Goal: Obtain resource: Download file/media

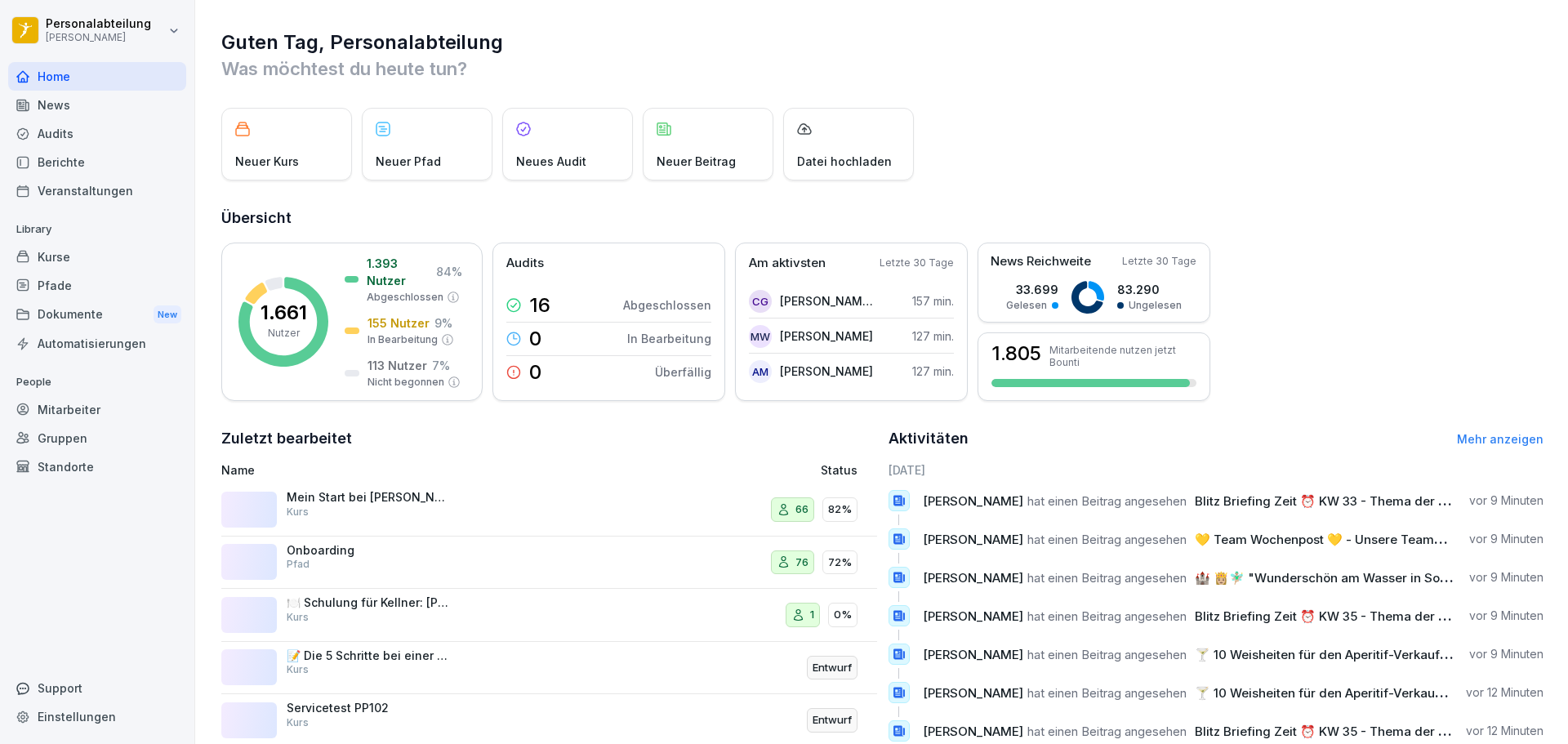
click at [78, 261] on div "Kurse" at bounding box center [97, 257] width 178 height 28
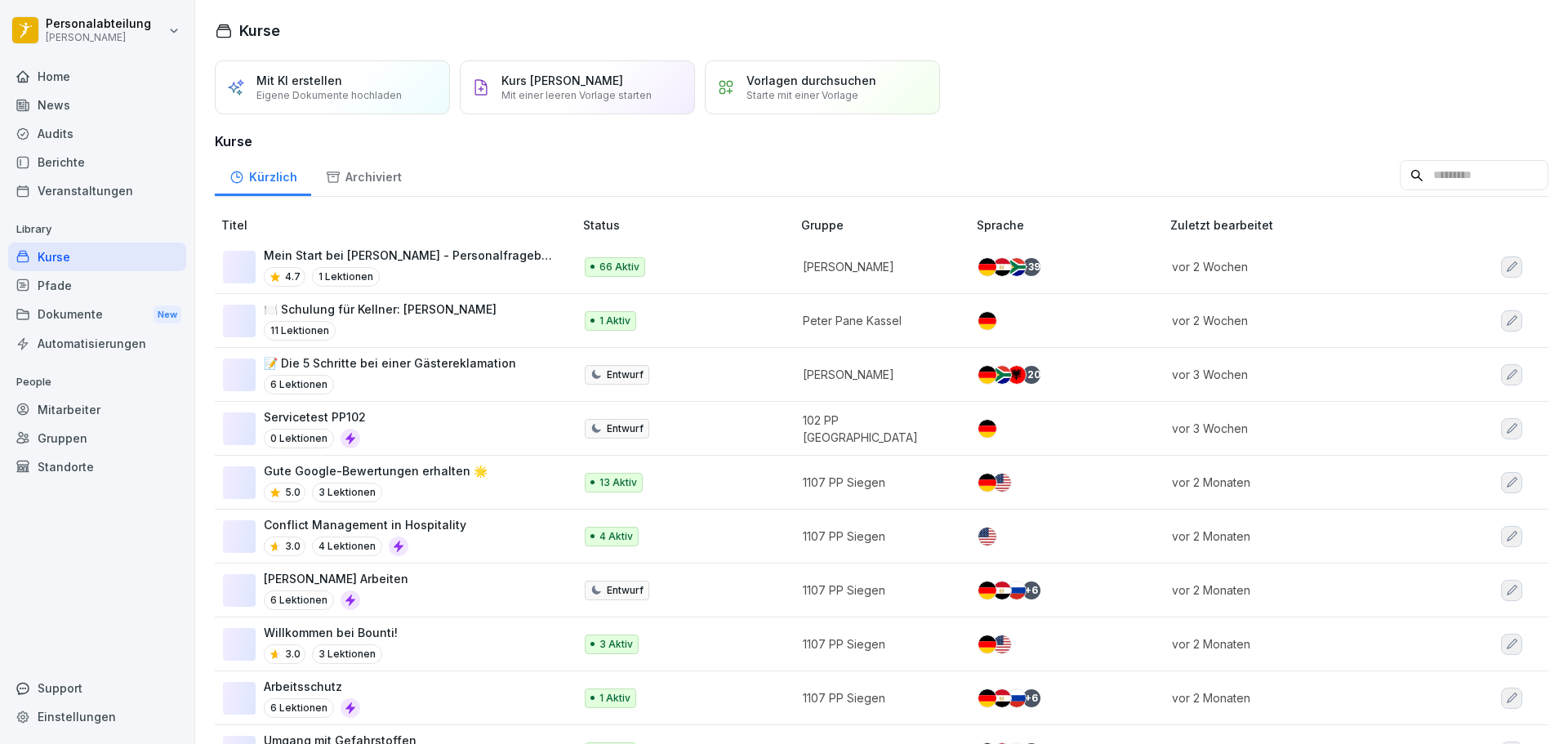
click at [442, 257] on p "Mein Start bei [PERSON_NAME] - Personalfragebogen" at bounding box center [411, 255] width 293 height 17
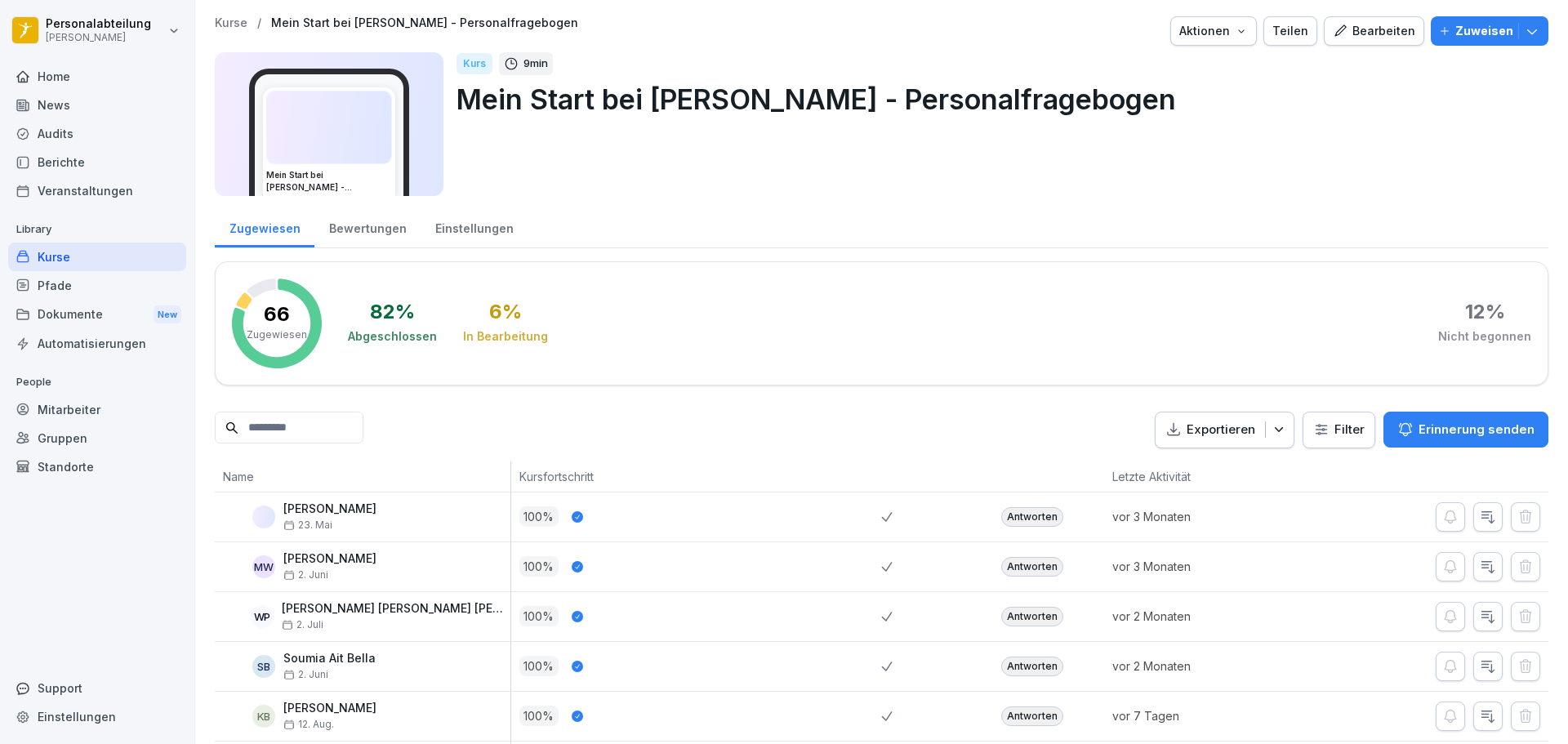
click at [351, 421] on input at bounding box center [289, 428] width 149 height 32
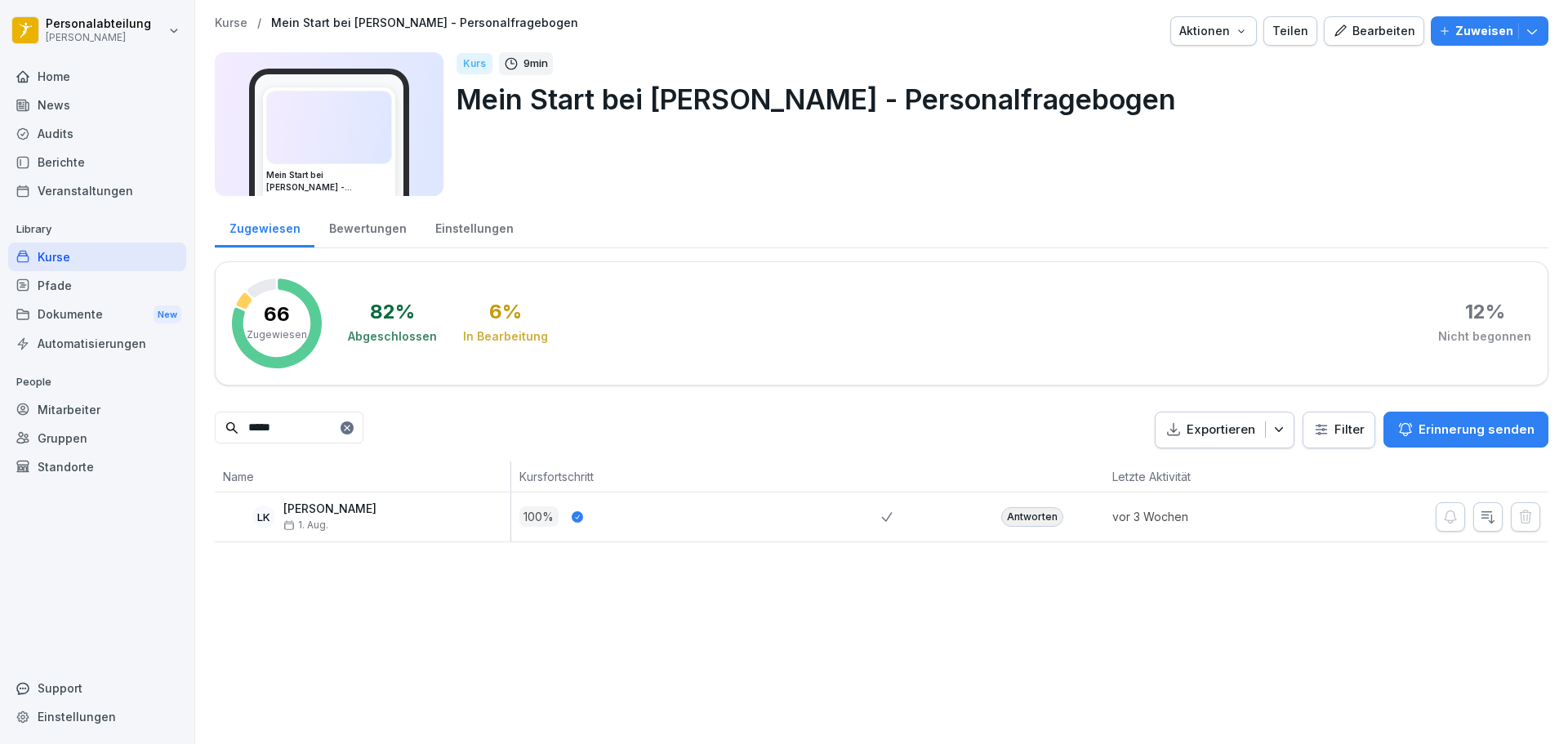
type input "*****"
click at [1008, 522] on div "Antworten" at bounding box center [1032, 516] width 62 height 20
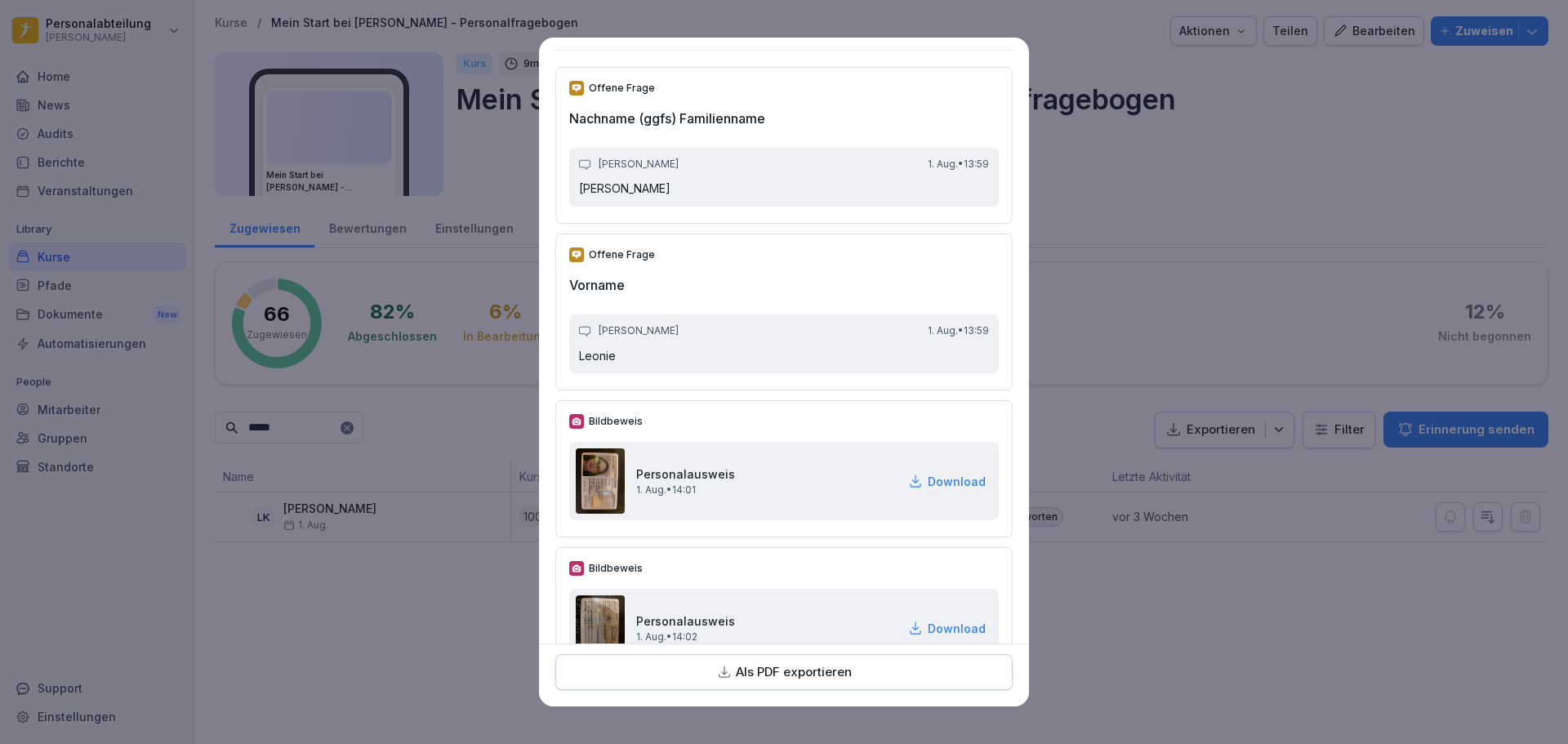
scroll to position [245, 0]
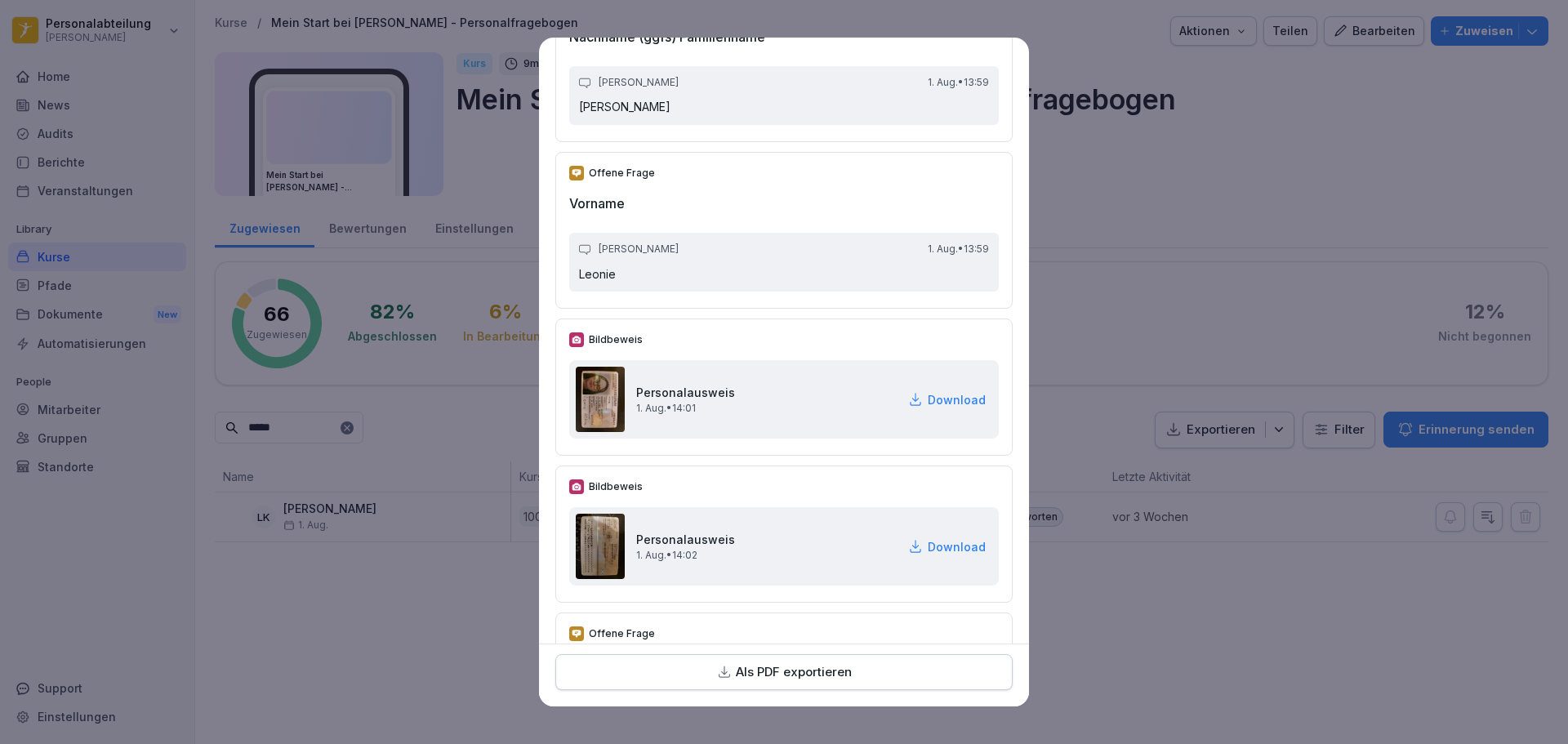
click at [932, 405] on p "Download" at bounding box center [957, 400] width 58 height 17
click at [928, 549] on p "Download" at bounding box center [957, 546] width 58 height 17
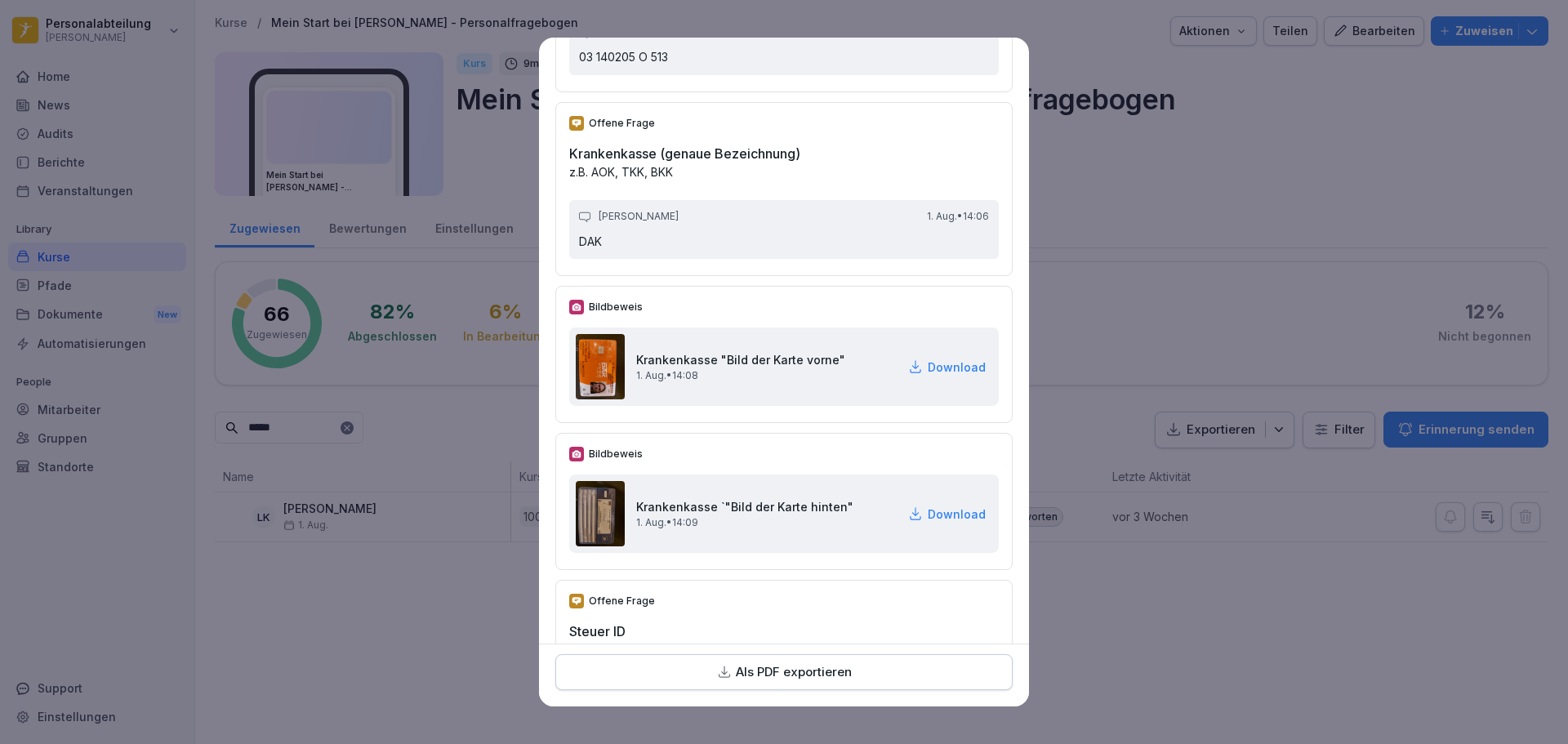
scroll to position [2287, 0]
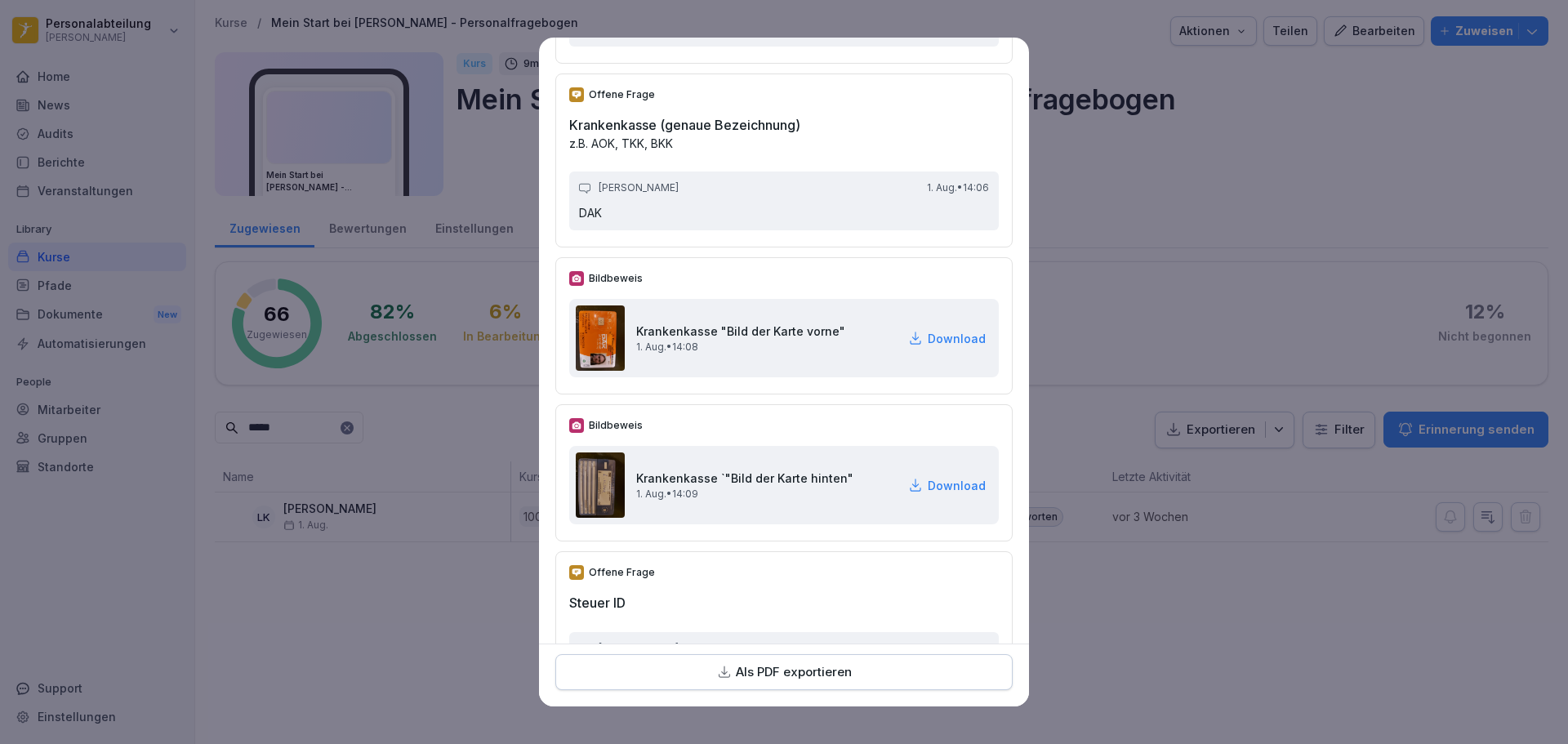
click at [928, 340] on p "Download" at bounding box center [957, 339] width 58 height 17
click at [940, 481] on p "Download" at bounding box center [957, 485] width 58 height 17
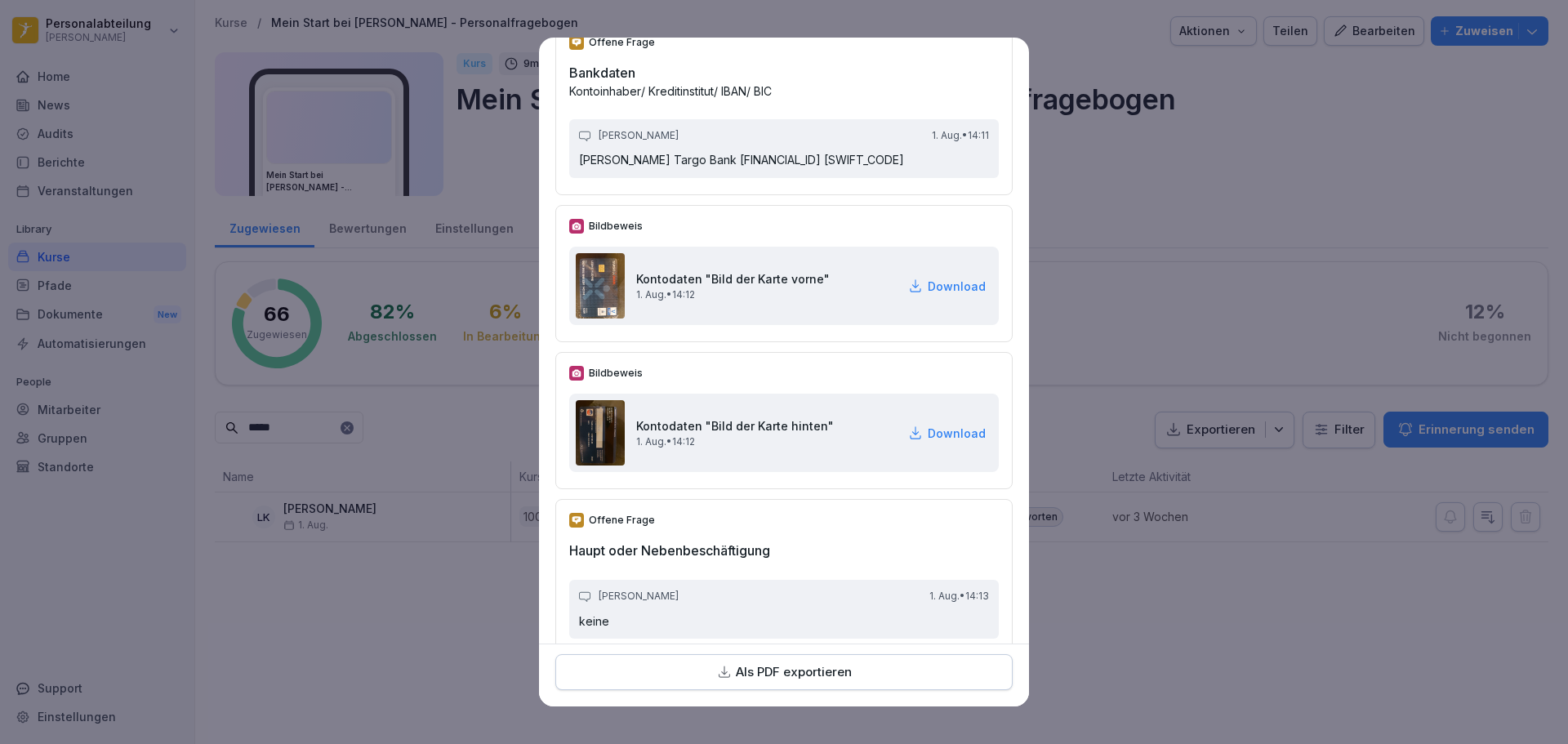
scroll to position [3023, 0]
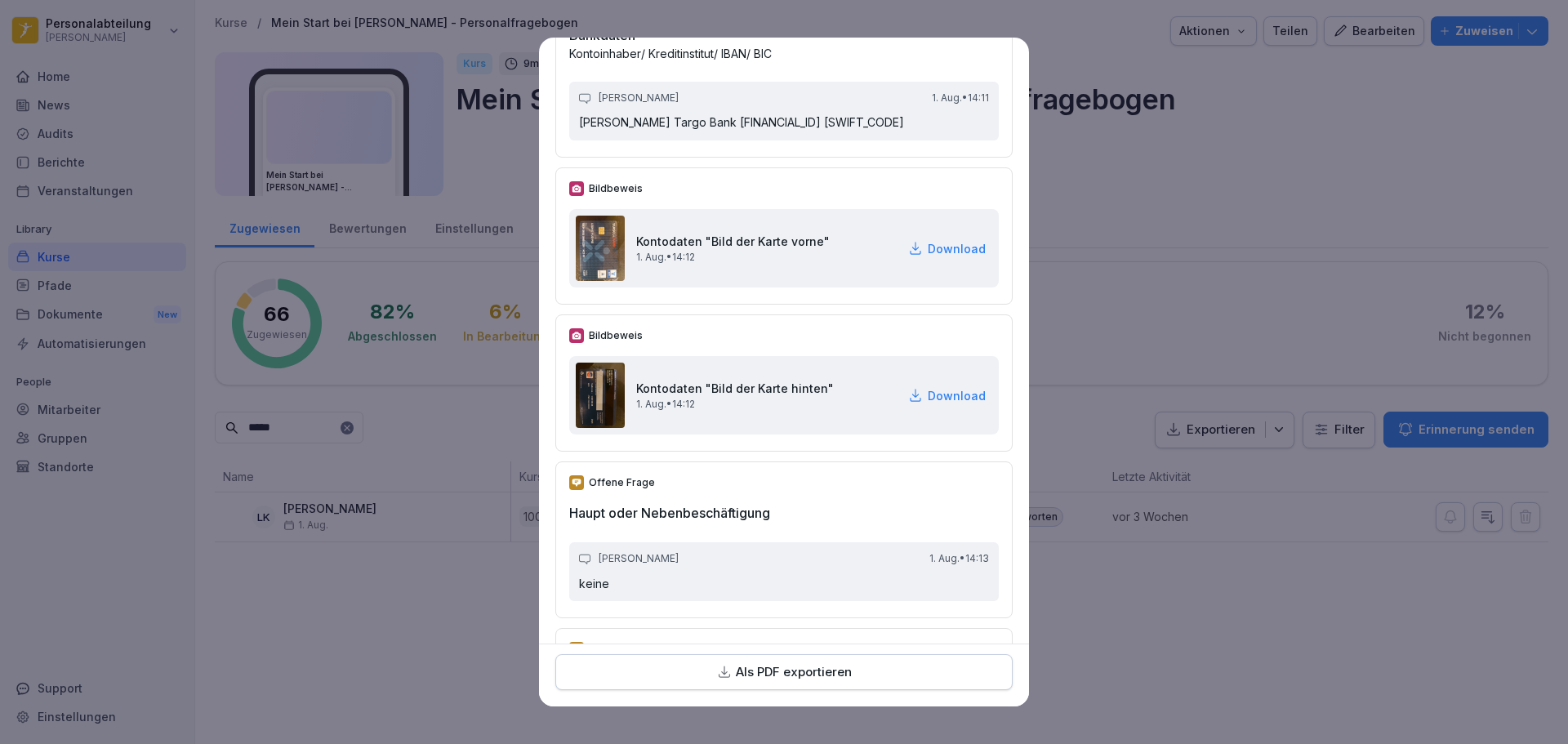
click at [930, 258] on p "Download" at bounding box center [957, 248] width 58 height 17
click at [910, 402] on div "Kontodaten "Bild der Karte hinten" 1. Aug. • 14:12 Download" at bounding box center [783, 395] width 430 height 78
click at [928, 404] on p "Download" at bounding box center [957, 396] width 58 height 17
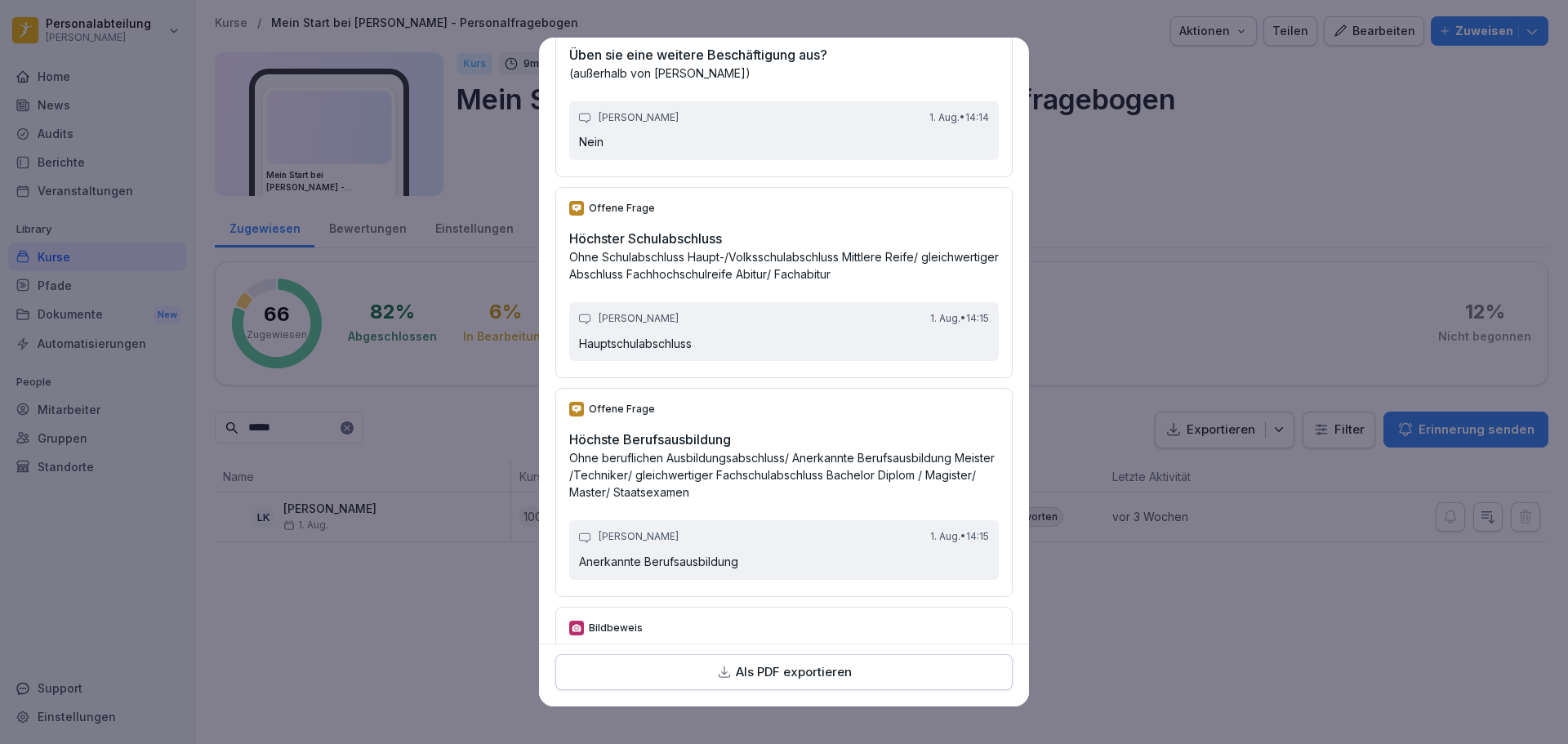
scroll to position [4412, 0]
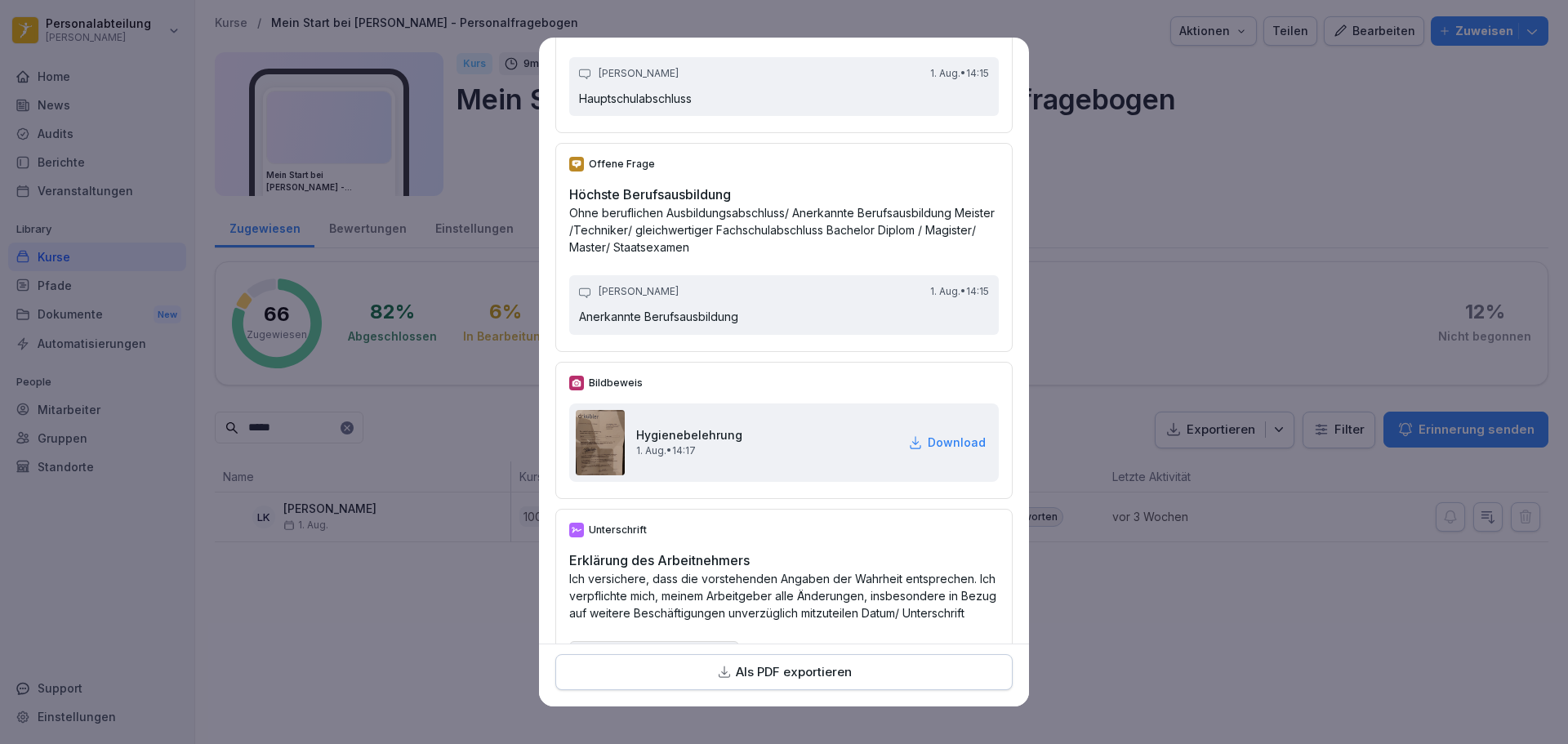
click at [928, 451] on p "Download" at bounding box center [957, 442] width 58 height 17
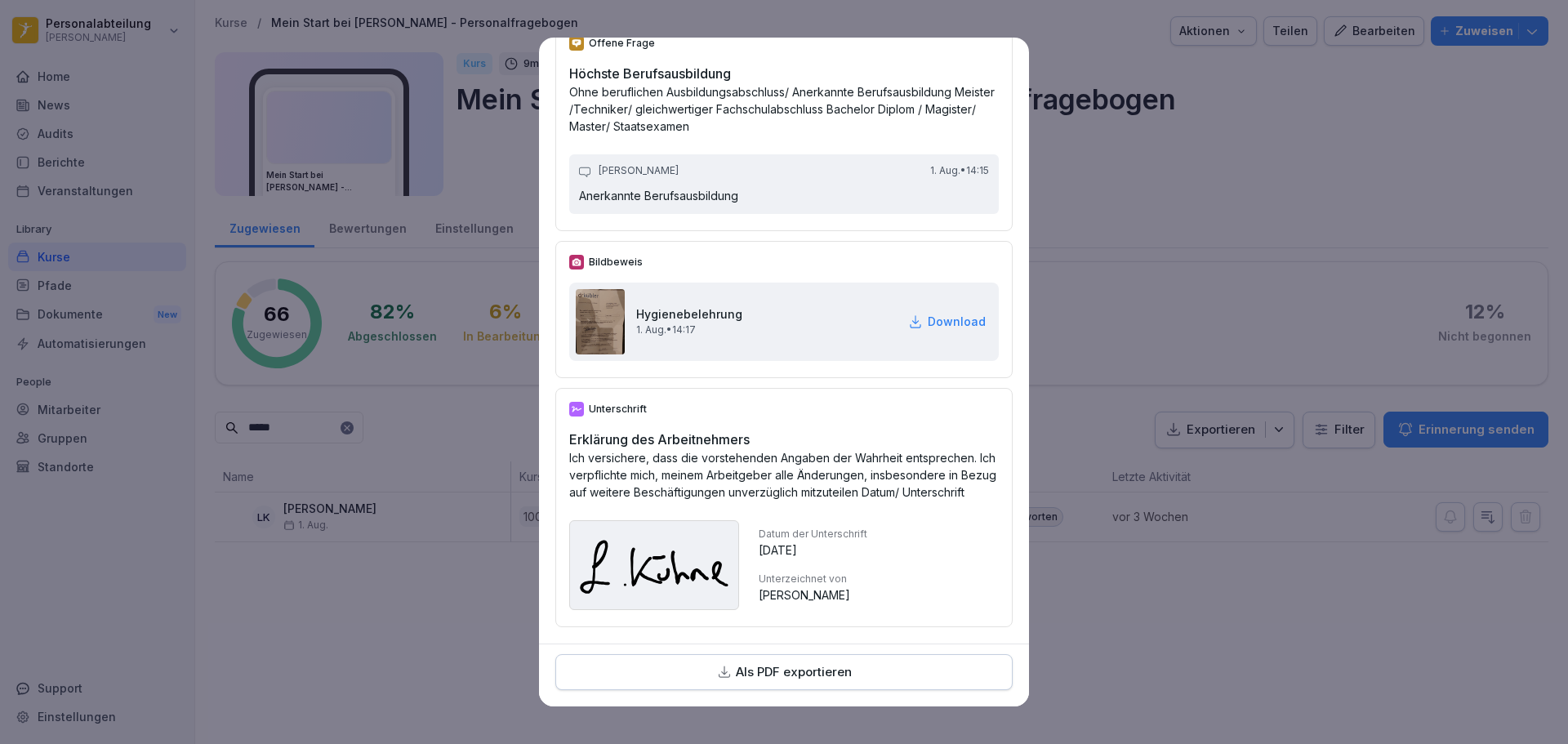
scroll to position [4578, 0]
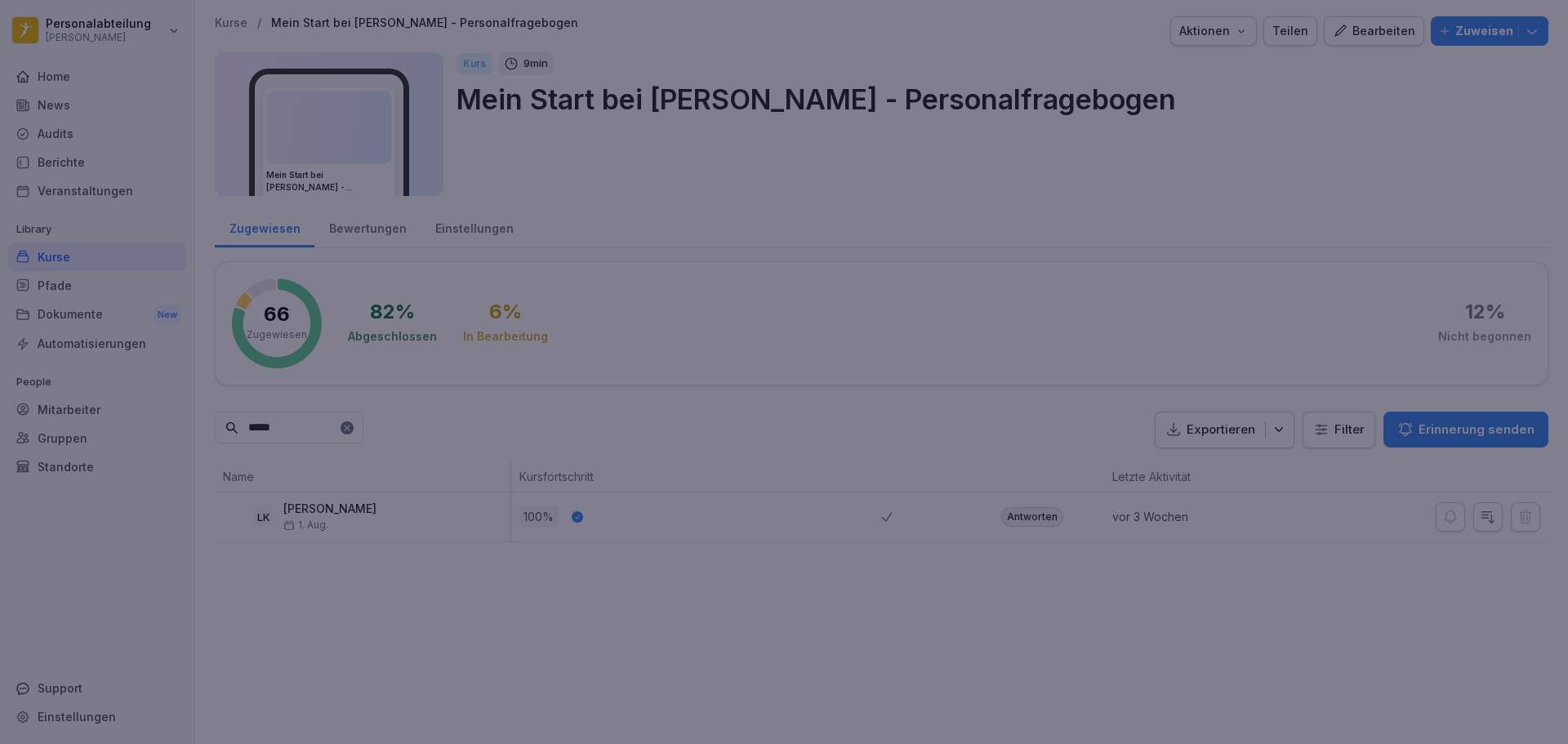
click at [1163, 607] on div at bounding box center [784, 372] width 1568 height 744
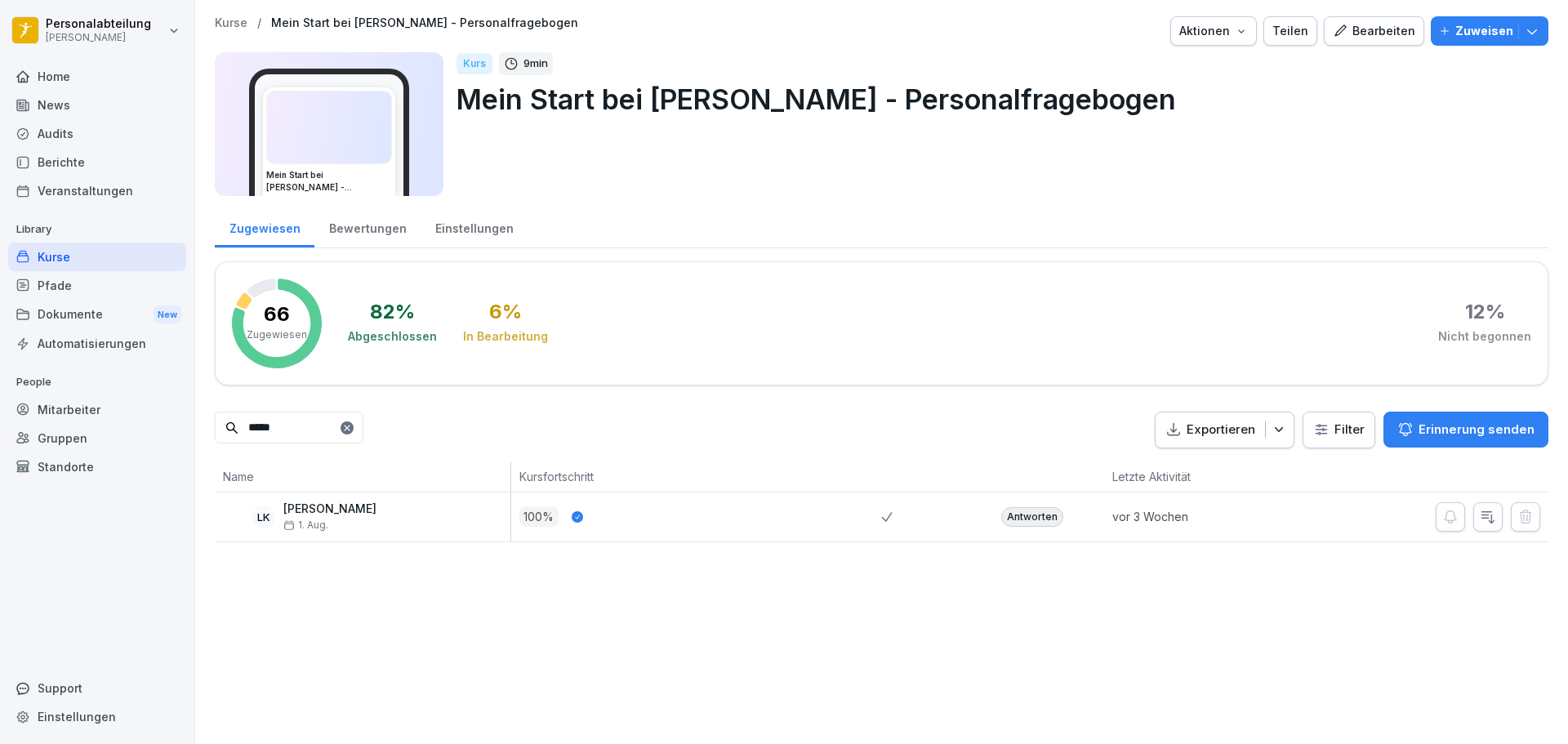
click at [85, 404] on div "Mitarbeiter" at bounding box center [97, 409] width 178 height 28
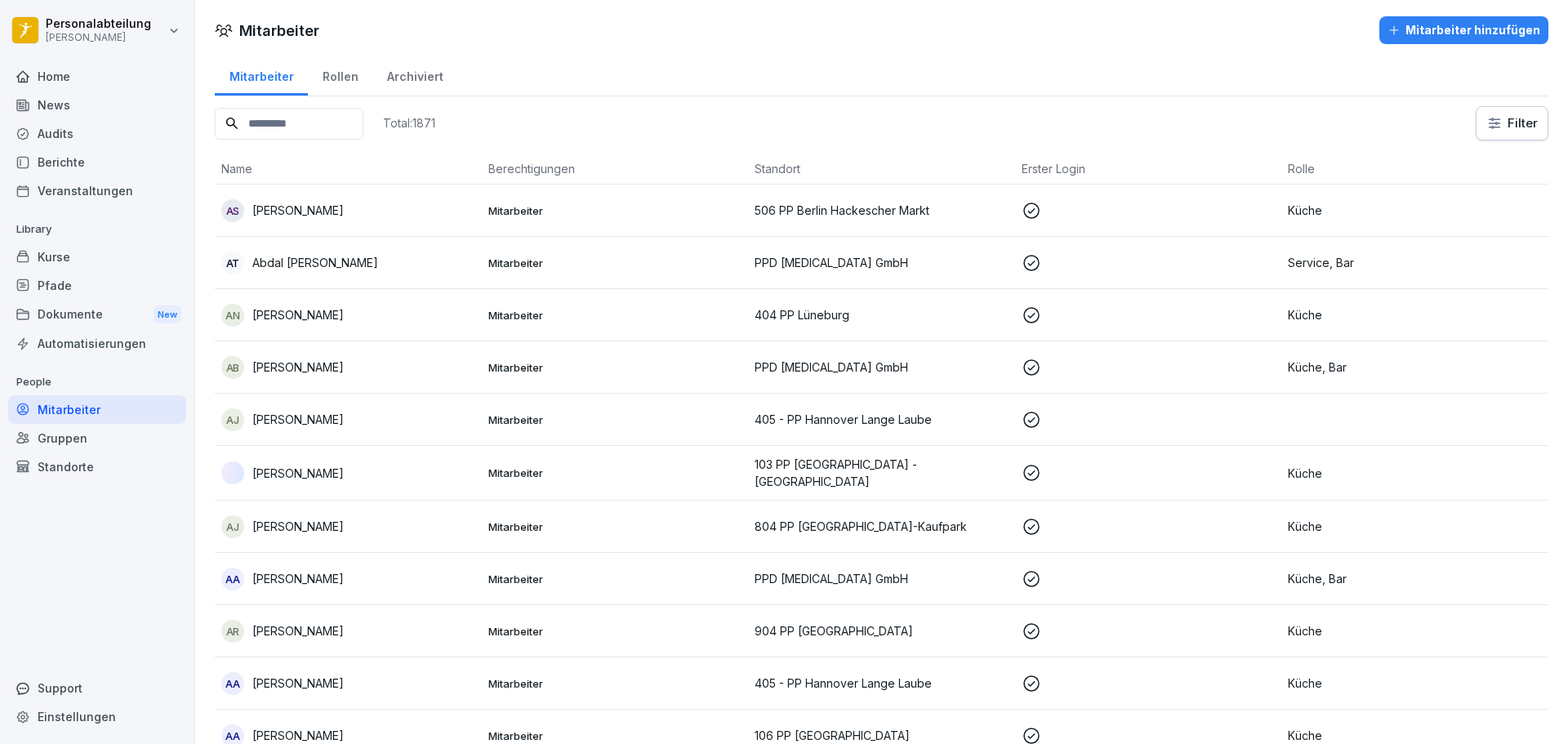
click at [284, 118] on input at bounding box center [289, 124] width 149 height 32
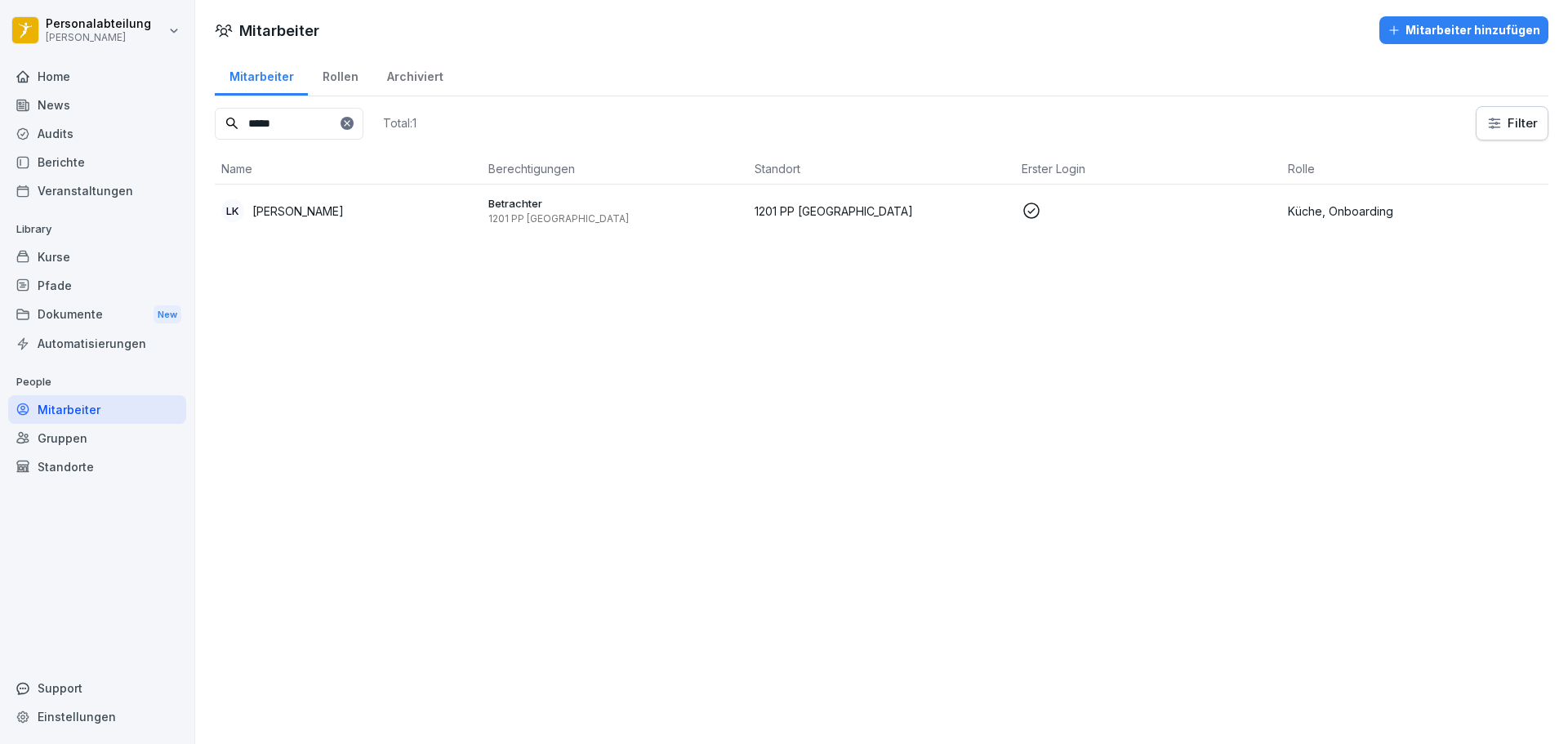
type input "*****"
click at [353, 206] on div "LK [PERSON_NAME]" at bounding box center [348, 211] width 254 height 23
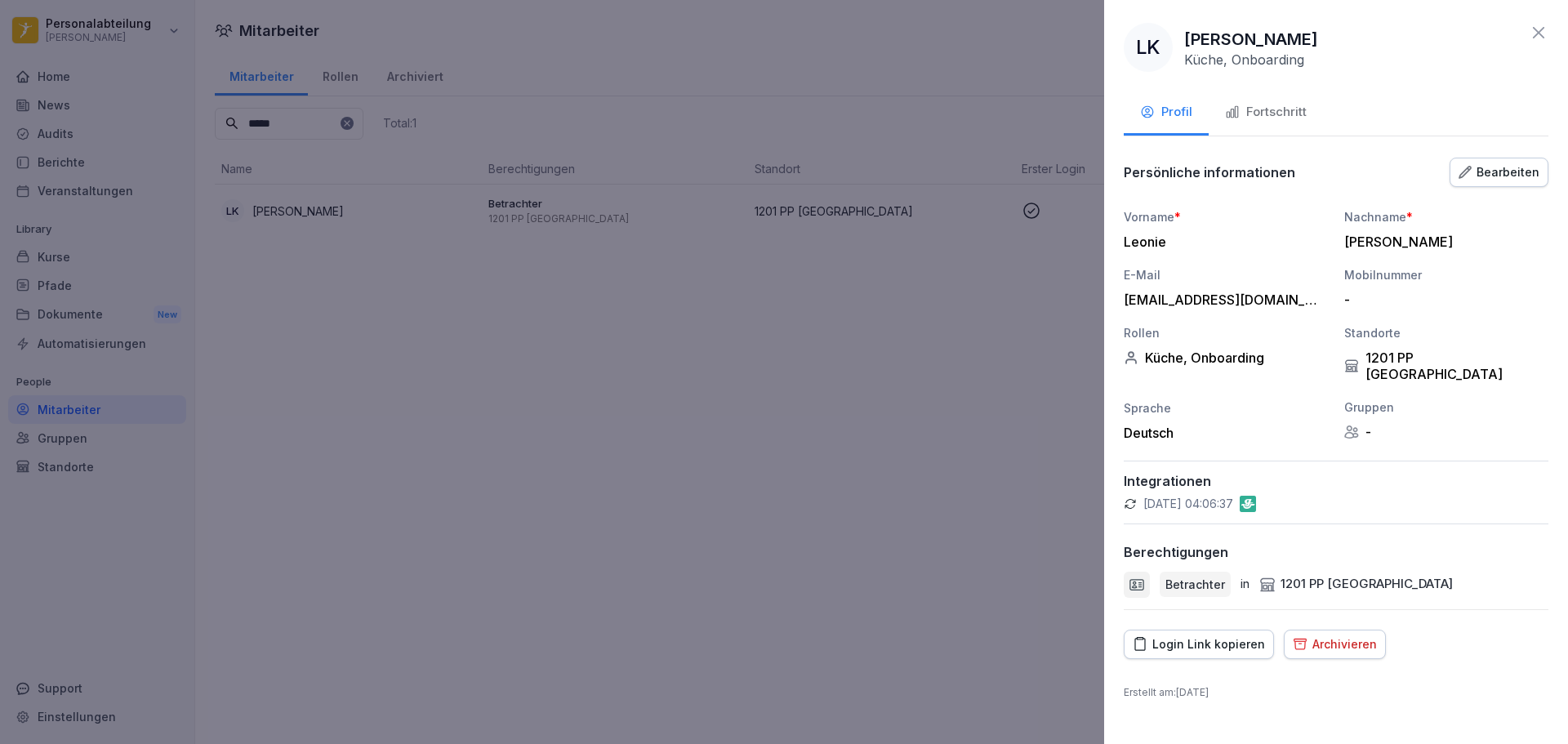
click at [1291, 103] on div "Fortschritt" at bounding box center [1265, 112] width 82 height 19
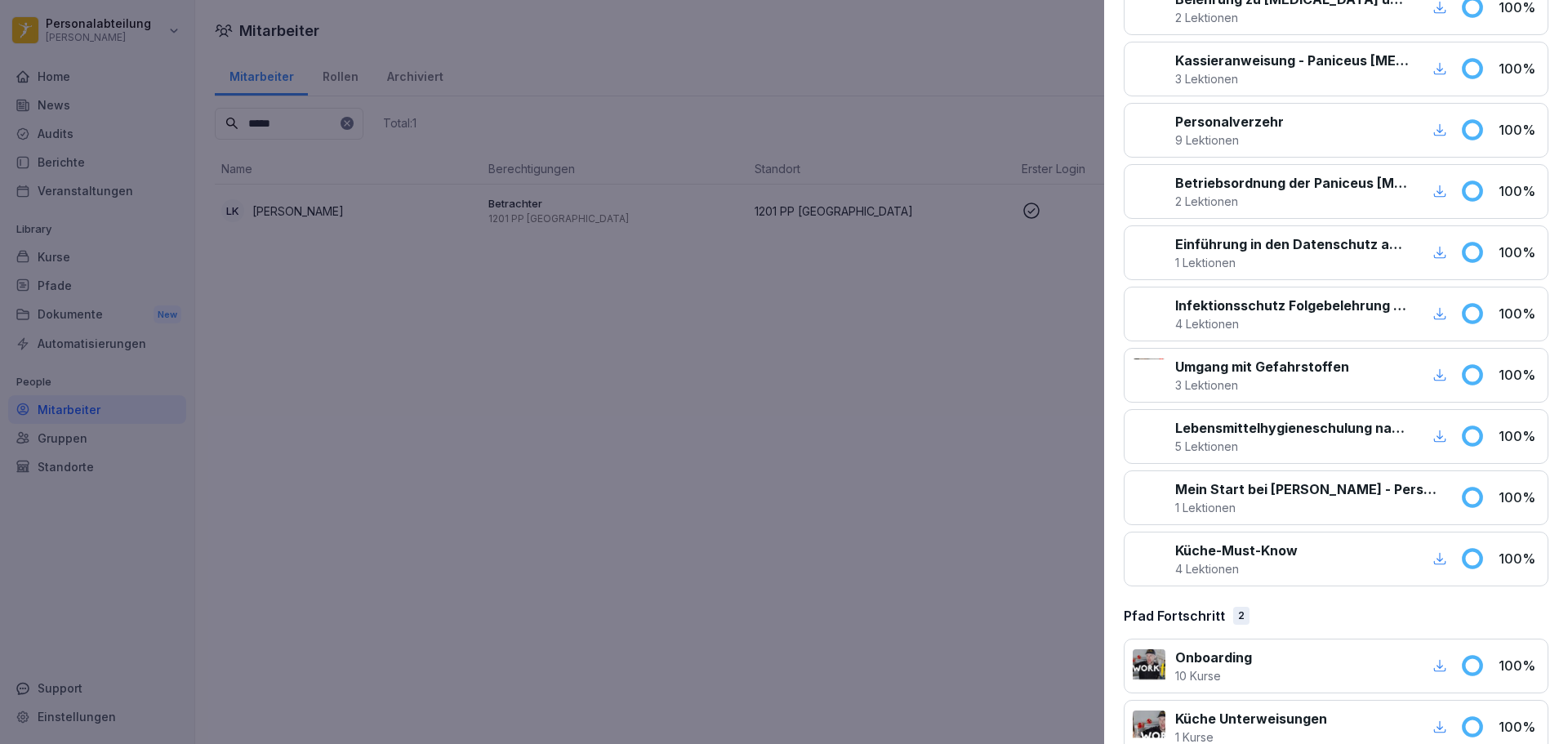
scroll to position [392, 0]
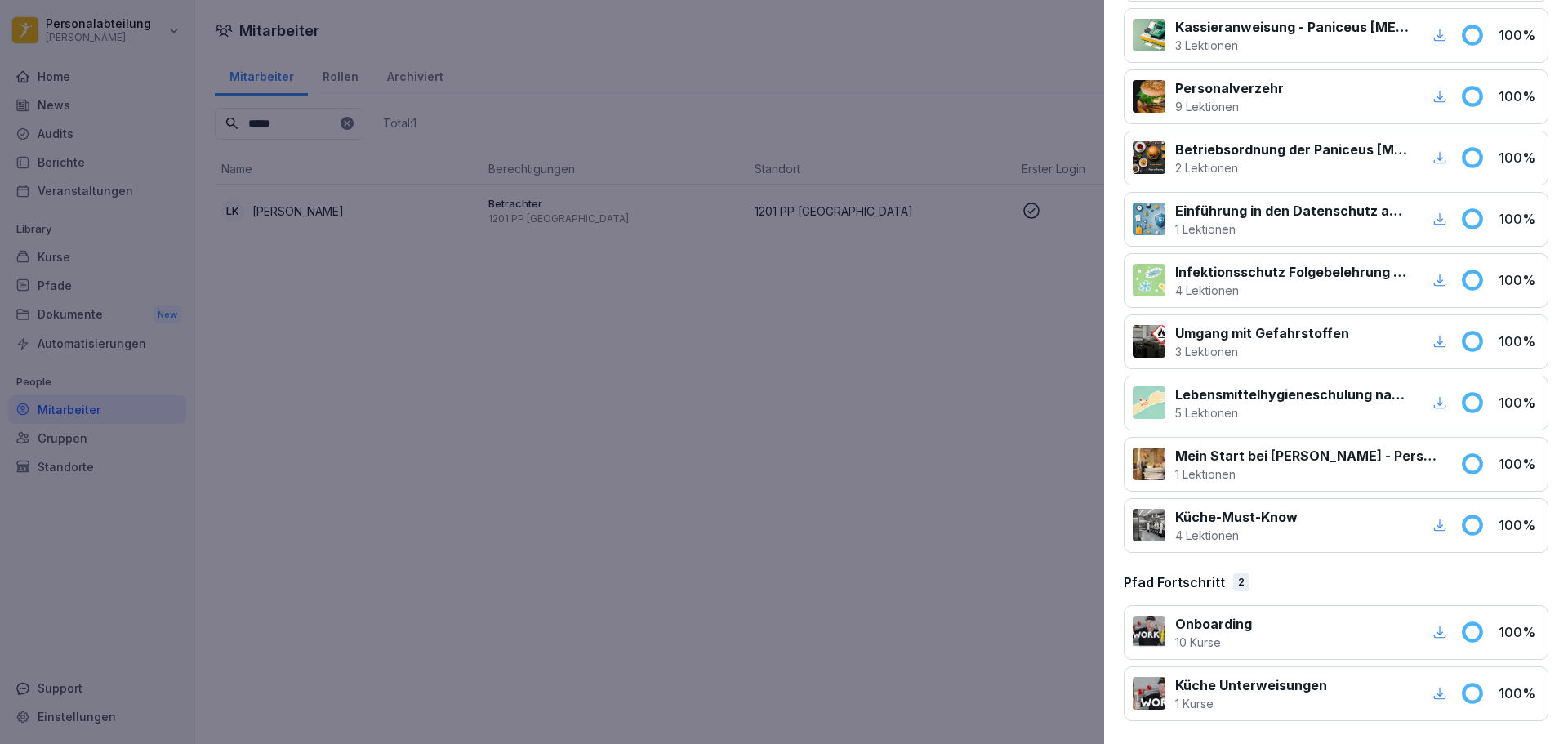
click at [1434, 634] on icon "button" at bounding box center [1439, 632] width 12 height 12
